Goal: Information Seeking & Learning: Learn about a topic

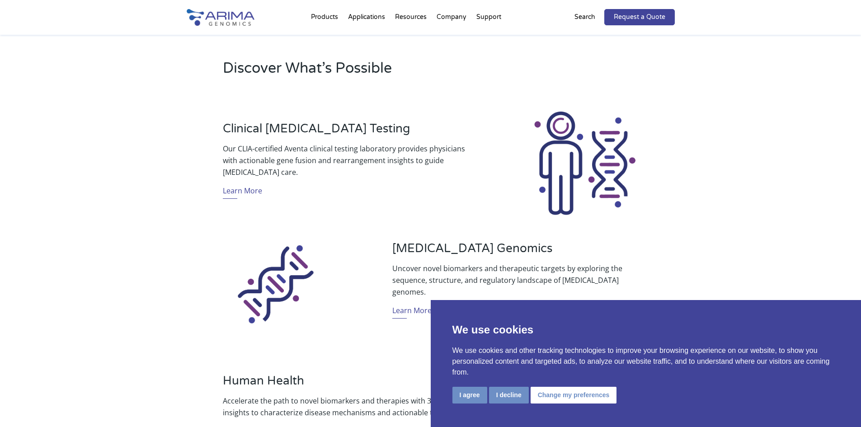
scroll to position [289, 0]
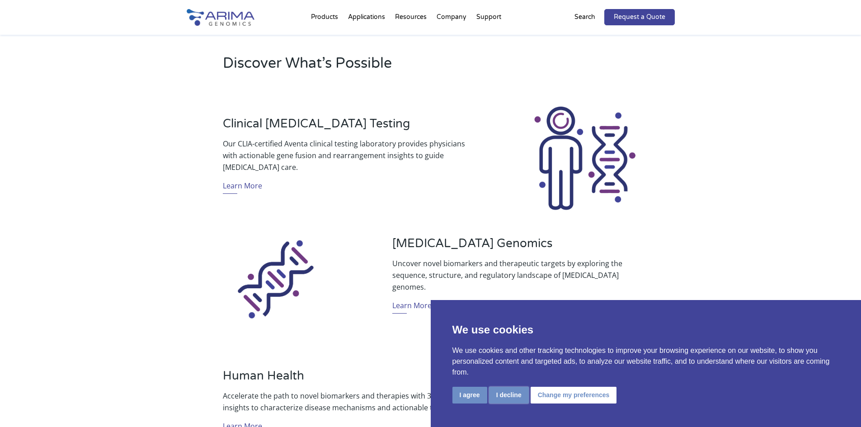
click at [510, 401] on button "I decline" at bounding box center [509, 395] width 40 height 17
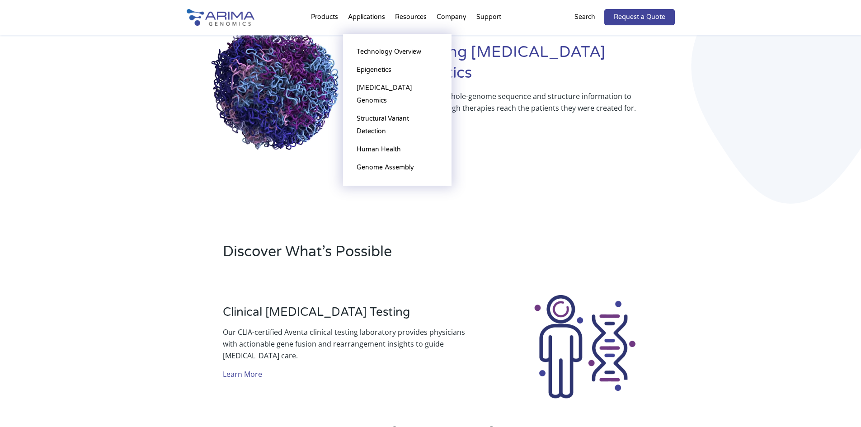
scroll to position [0, 0]
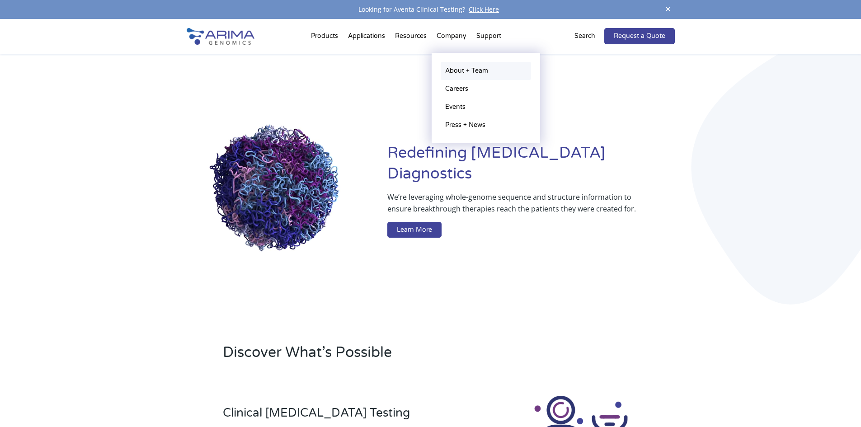
click at [452, 66] on link "About + Team" at bounding box center [486, 71] width 90 height 18
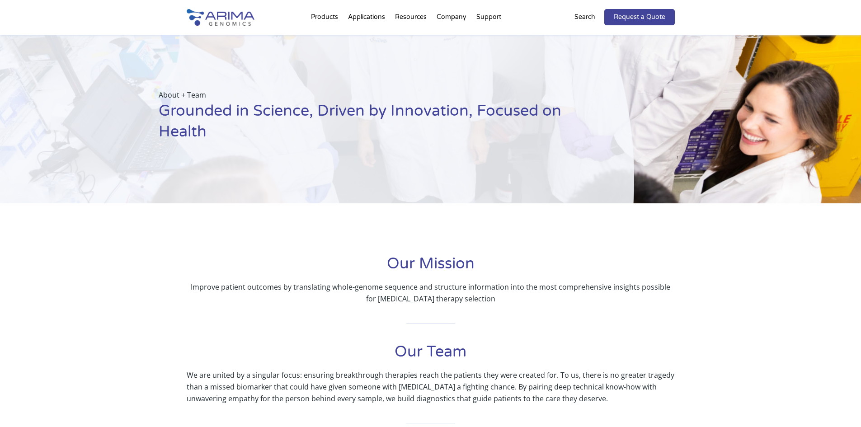
scroll to position [1563, 0]
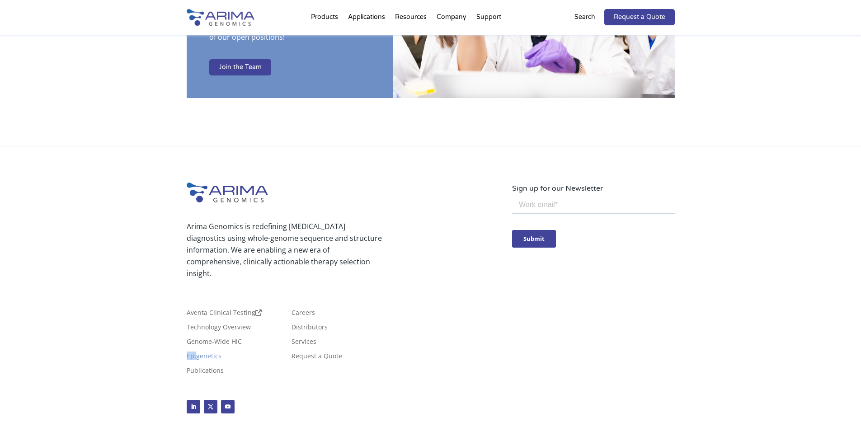
click at [207, 353] on link "Epigenetics" at bounding box center [204, 358] width 35 height 10
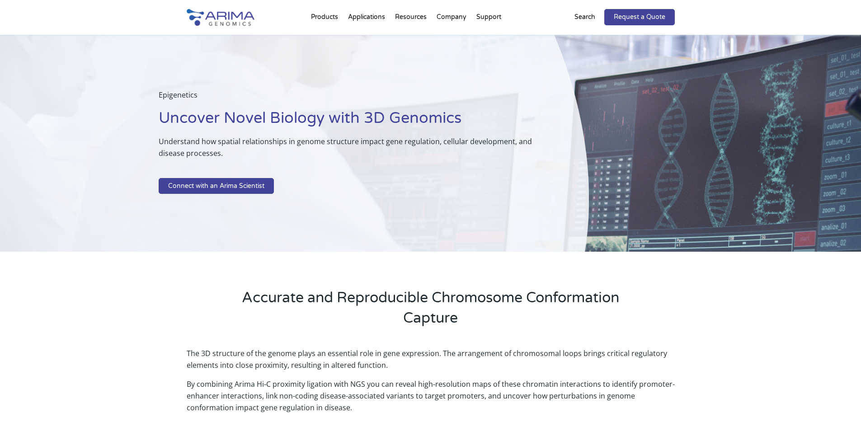
scroll to position [718, 0]
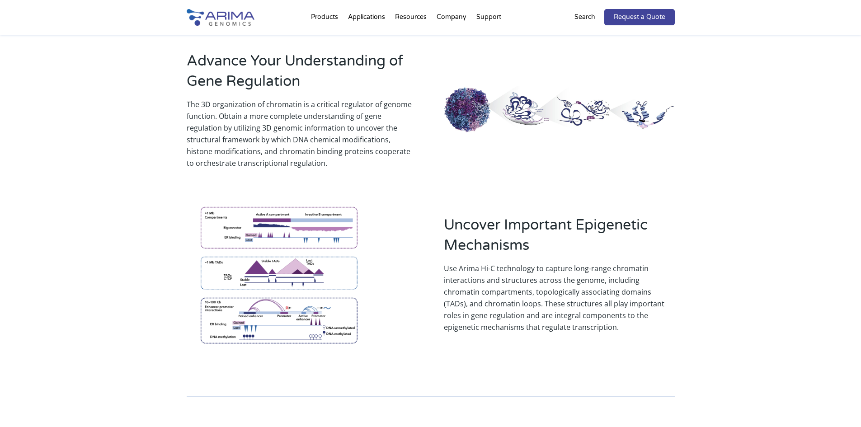
click at [578, 282] on p "Use Arima Hi-C technology to capture long-range chromatin interactions and stru…" at bounding box center [559, 298] width 230 height 70
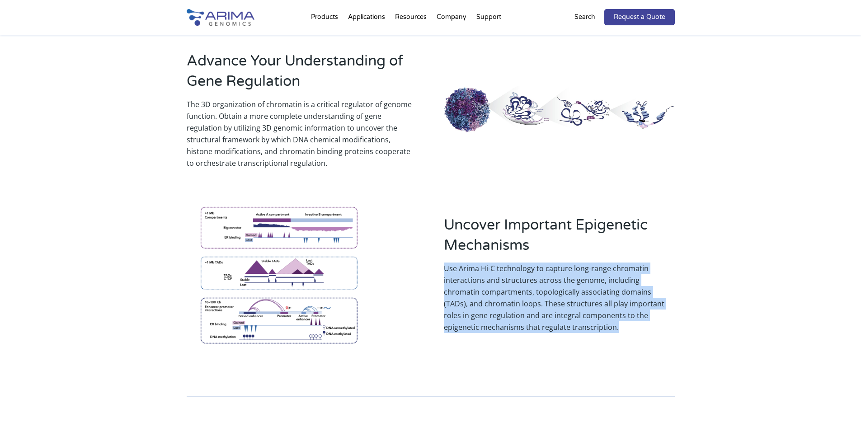
click at [578, 282] on p "Use Arima Hi-C technology to capture long-range chromatin interactions and stru…" at bounding box center [559, 298] width 230 height 70
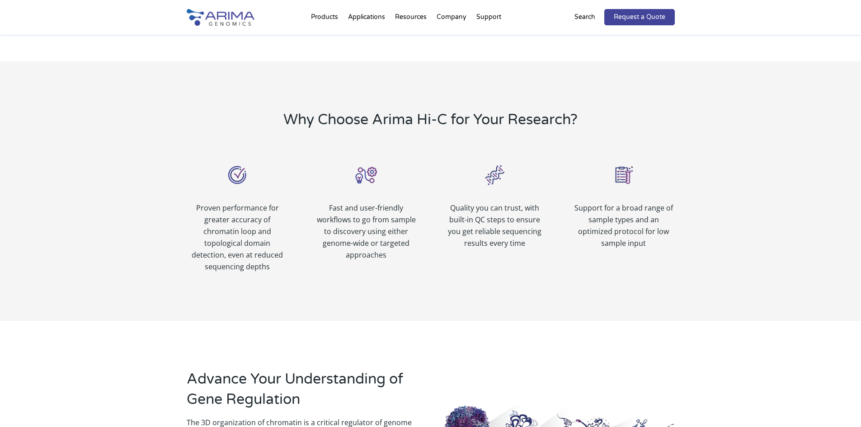
scroll to position [393, 0]
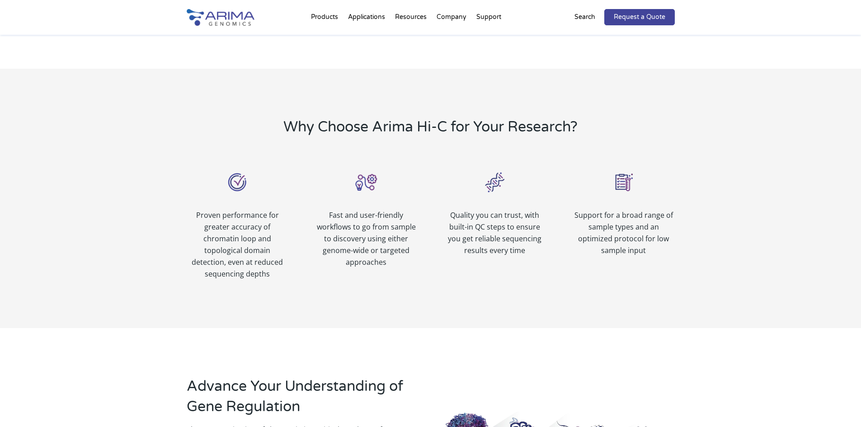
click at [366, 244] on p "Fast and user-friendly workflows to go from sample to discovery using either ge…" at bounding box center [366, 238] width 102 height 59
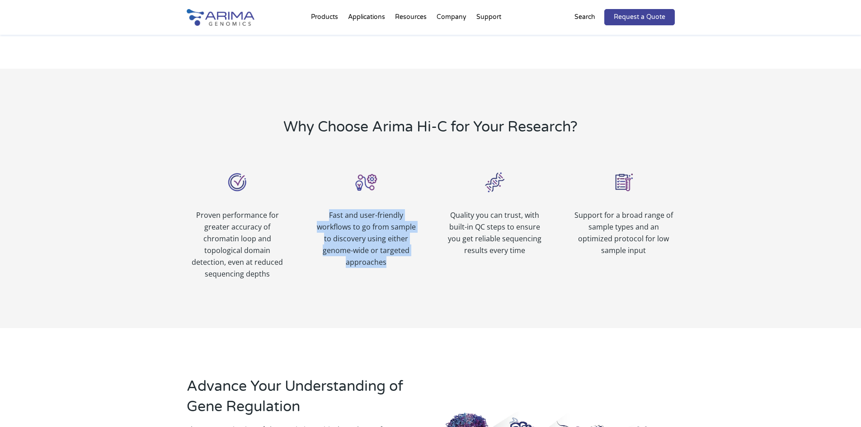
click at [366, 244] on p "Fast and user-friendly workflows to go from sample to discovery using either ge…" at bounding box center [366, 238] width 102 height 59
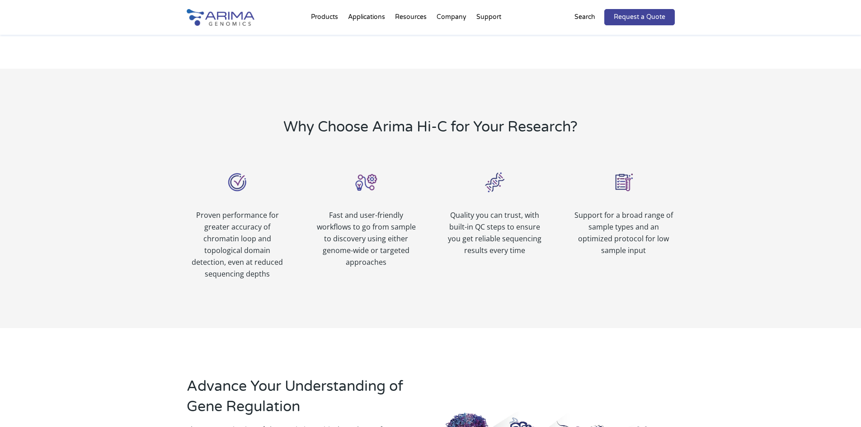
click at [451, 232] on p "Quality you can trust, with built-in QC steps to ensure you get reliable sequen…" at bounding box center [495, 232] width 102 height 47
click at [451, 231] on p "Quality you can trust, with built-in QC steps to ensure you get reliable sequen…" at bounding box center [495, 232] width 102 height 47
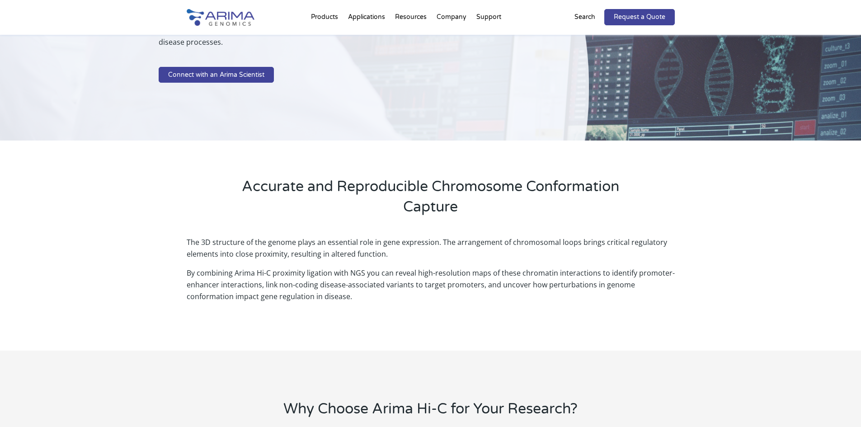
scroll to position [104, 0]
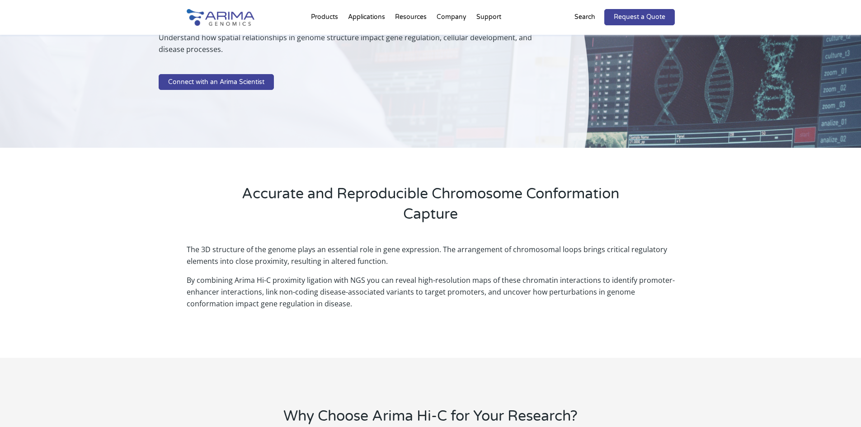
click at [291, 256] on p "The 3D structure of the genome plays an essential role in gene expression. The …" at bounding box center [431, 259] width 488 height 31
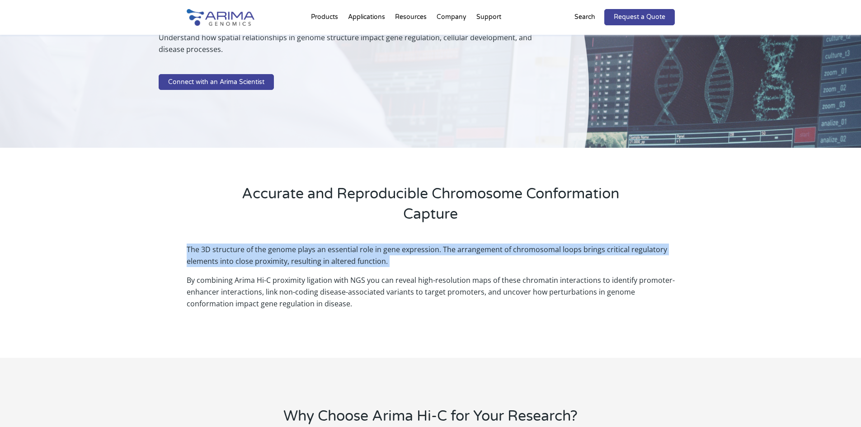
click at [291, 256] on p "The 3D structure of the genome plays an essential role in gene expression. The …" at bounding box center [431, 259] width 488 height 31
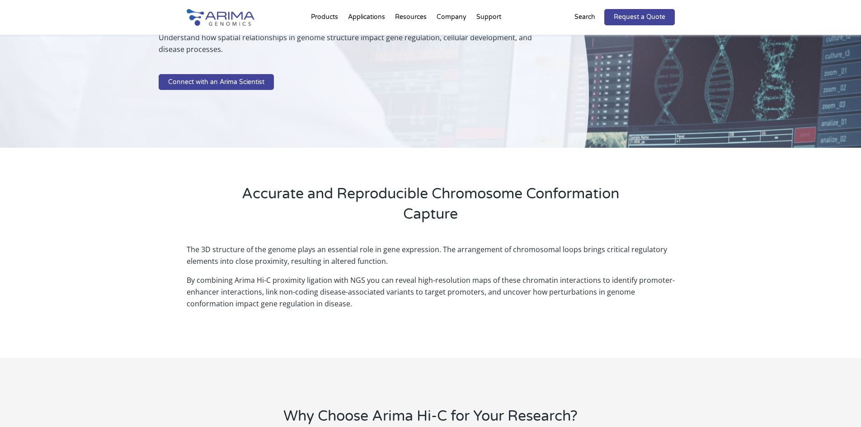
click at [274, 282] on p "By combining Arima Hi-C proximity ligation with NGS you can reveal high-resolut…" at bounding box center [431, 291] width 488 height 35
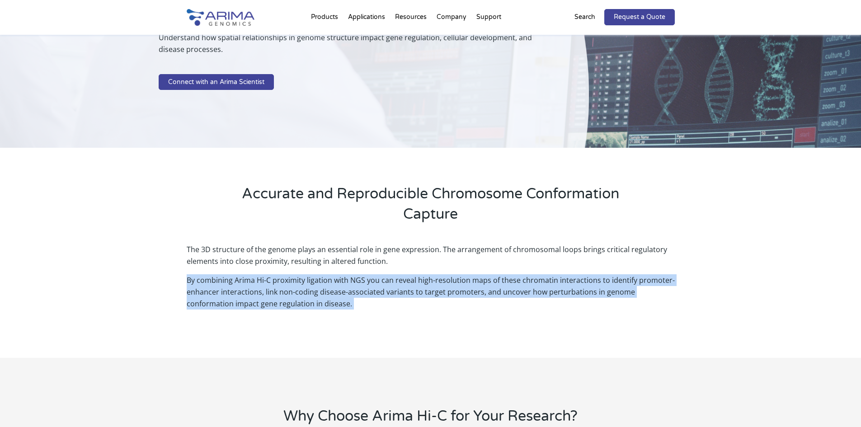
click at [274, 282] on p "By combining Arima Hi-C proximity ligation with NGS you can reveal high-resolut…" at bounding box center [431, 291] width 488 height 35
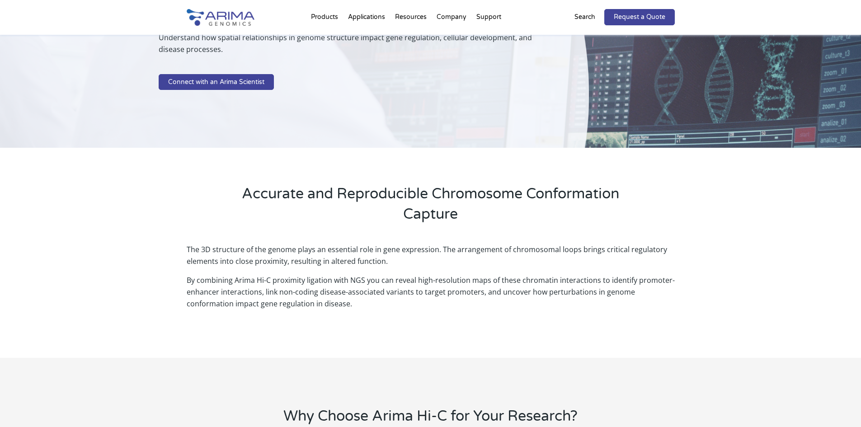
drag, startPoint x: 723, startPoint y: 191, endPoint x: 717, endPoint y: 192, distance: 6.5
click at [723, 191] on div "Accurate and Reproducible Chromosome Conformation Capture" at bounding box center [430, 190] width 861 height 84
